Goal: Obtain resource: Download file/media

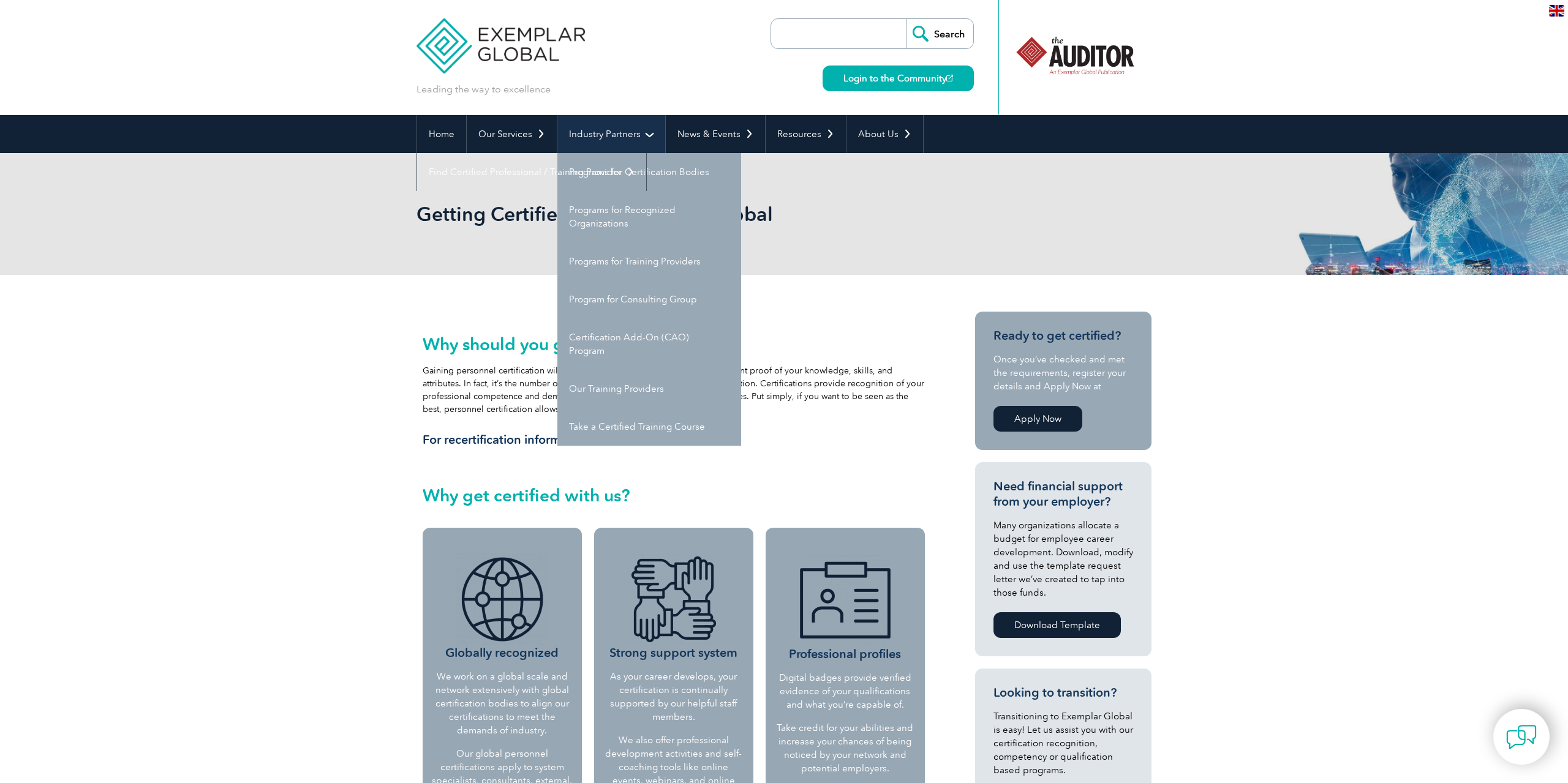
click at [592, 130] on link "Industry Partners" at bounding box center [611, 134] width 108 height 38
click at [652, 423] on link "Take a Certified Training Course" at bounding box center [649, 427] width 184 height 38
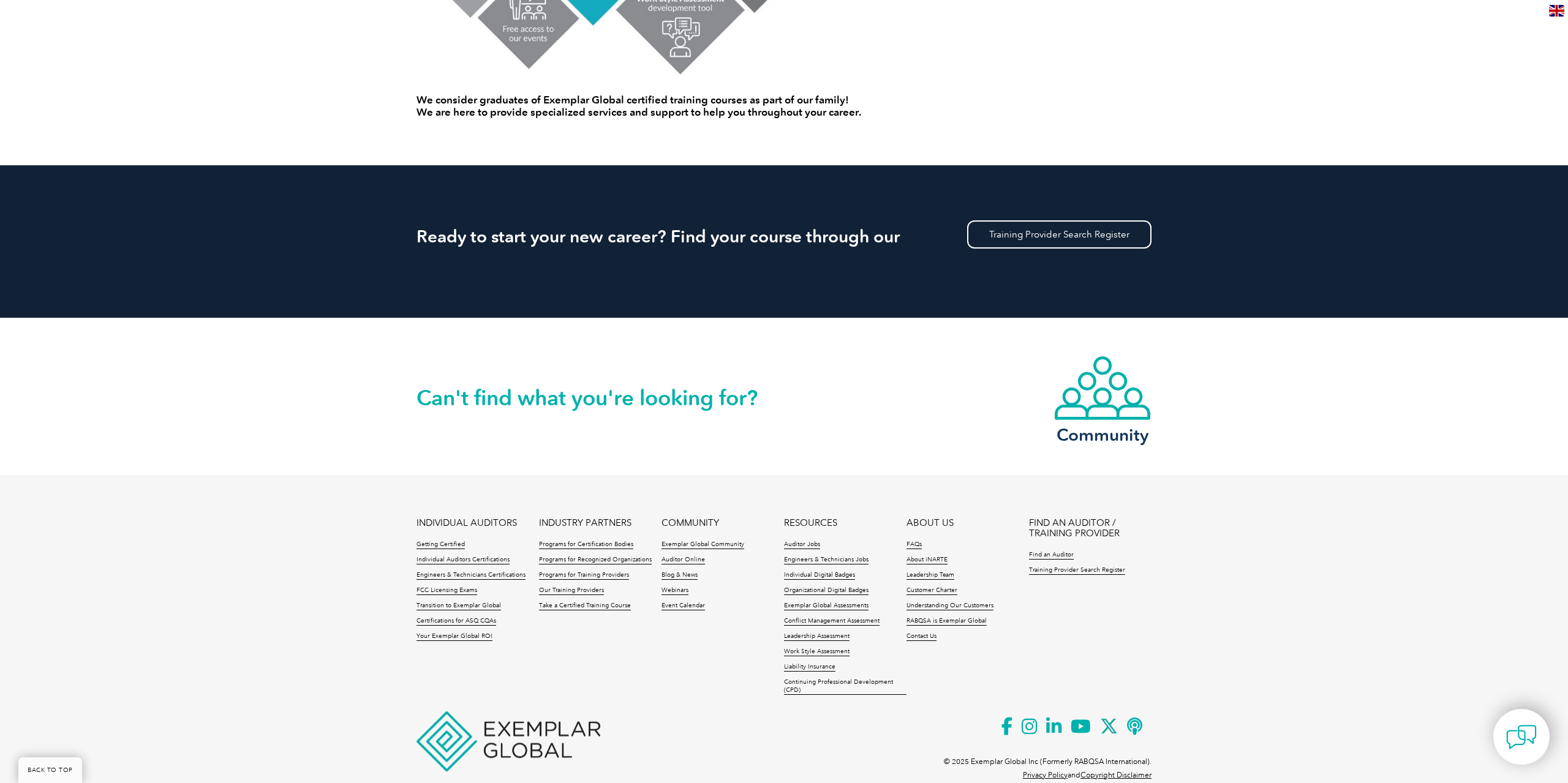
scroll to position [1018, 0]
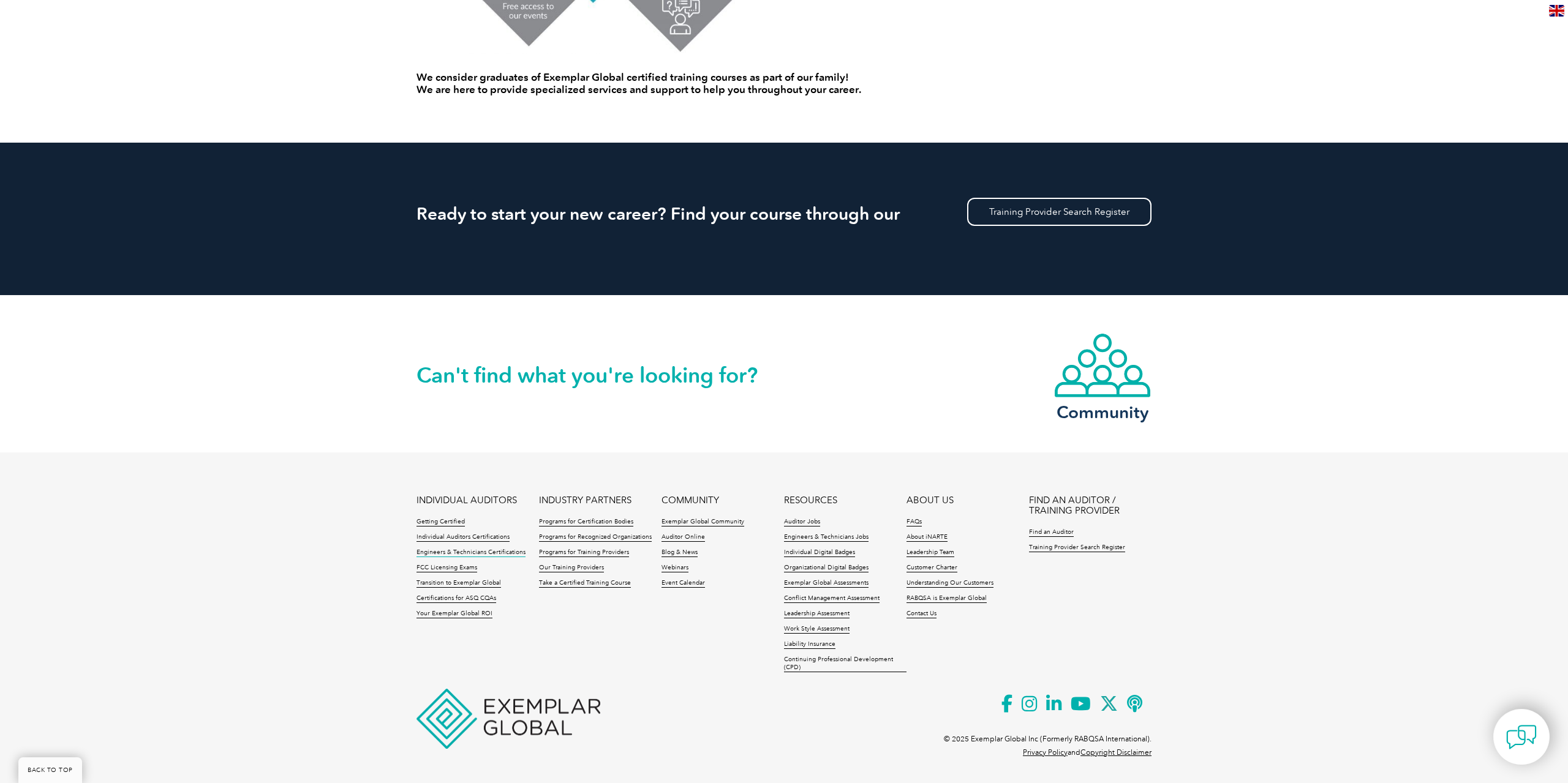
click at [490, 551] on link "Engineers & Technicians Certifications" at bounding box center [471, 552] width 109 height 8
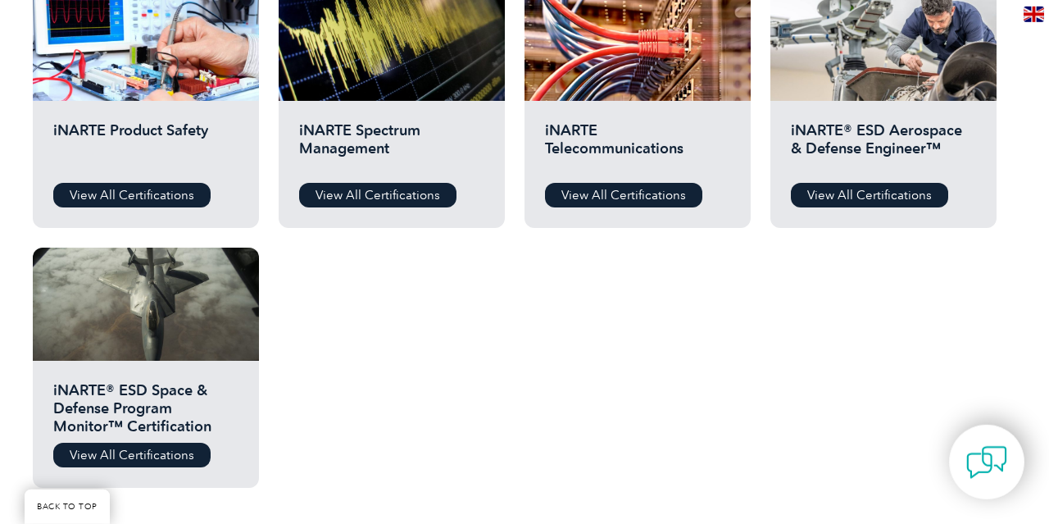
scroll to position [937, 0]
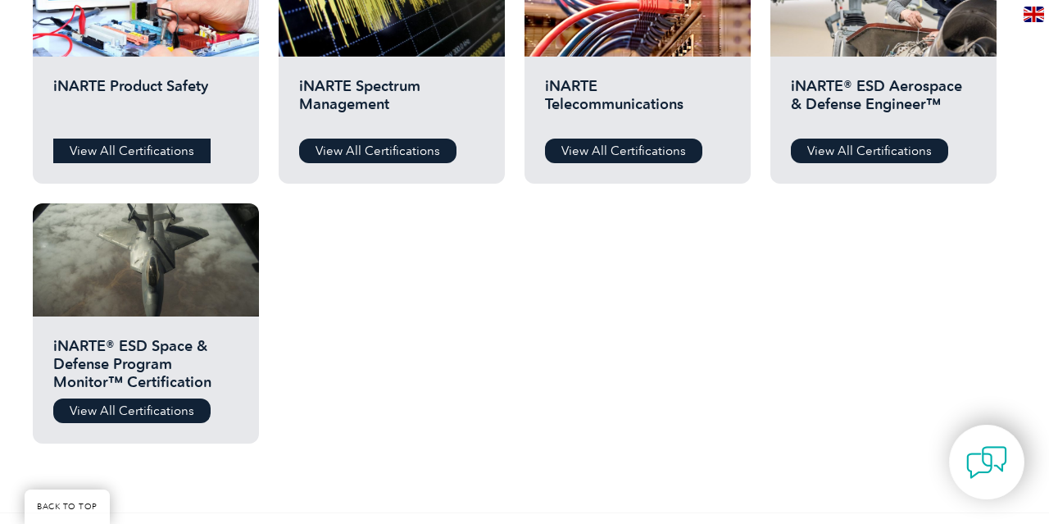
click at [141, 153] on link "View All Certifications" at bounding box center [131, 150] width 157 height 25
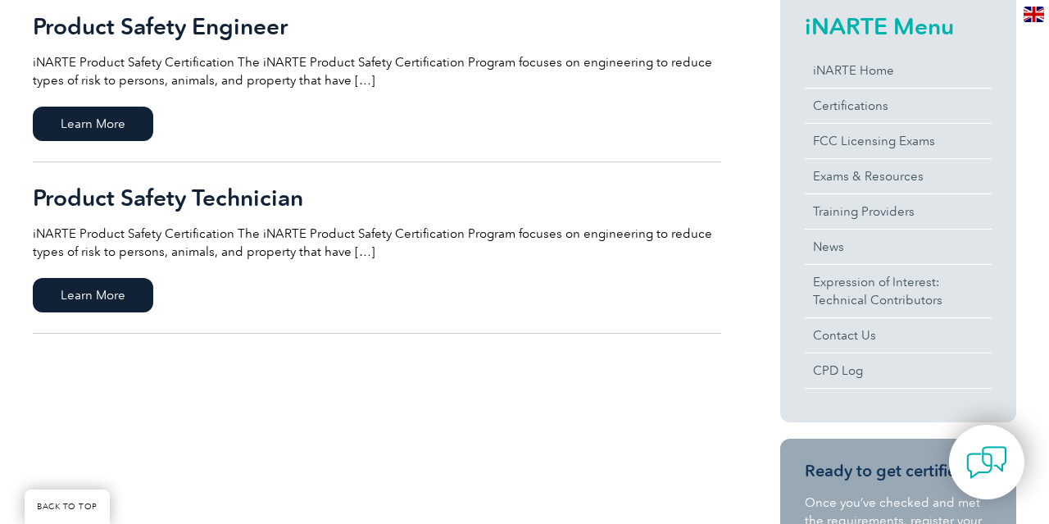
scroll to position [341, 0]
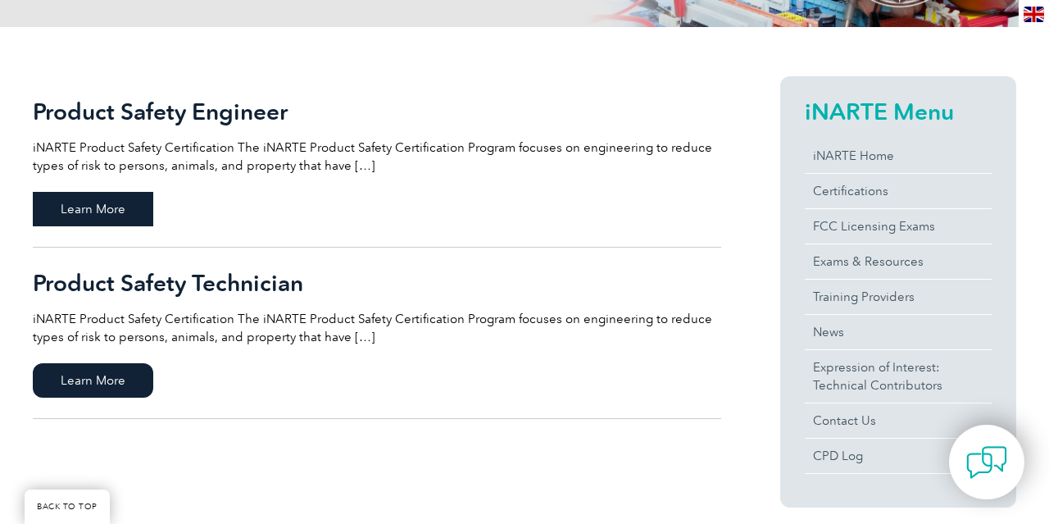
click at [93, 197] on span "Learn More" at bounding box center [93, 209] width 120 height 34
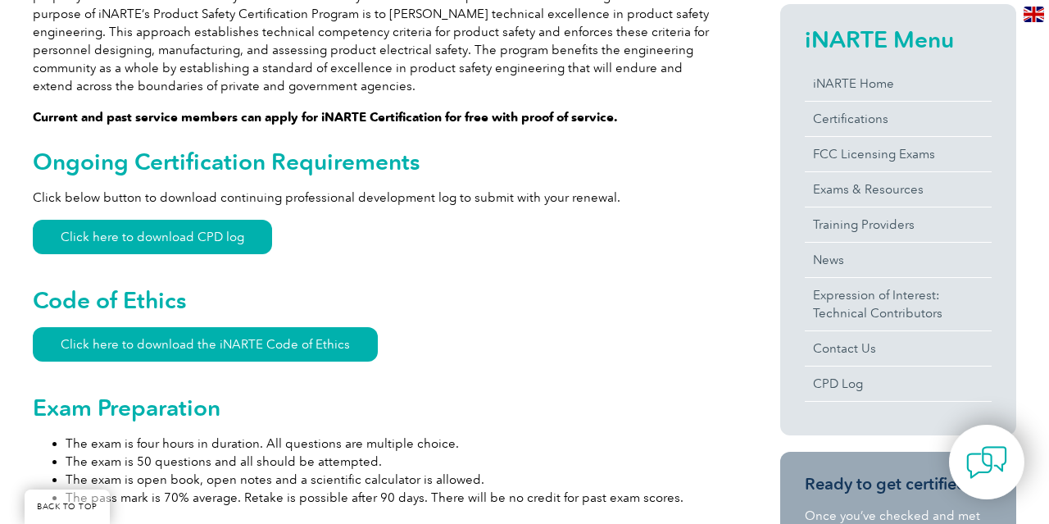
scroll to position [426, 0]
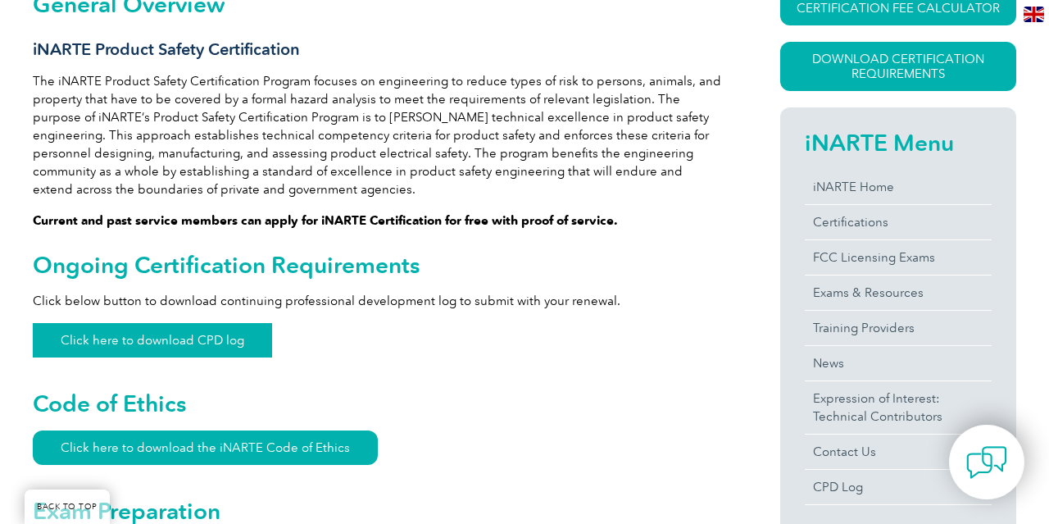
click at [112, 342] on link "Click here to download CPD log" at bounding box center [152, 340] width 239 height 34
